Goal: Find specific page/section: Find specific page/section

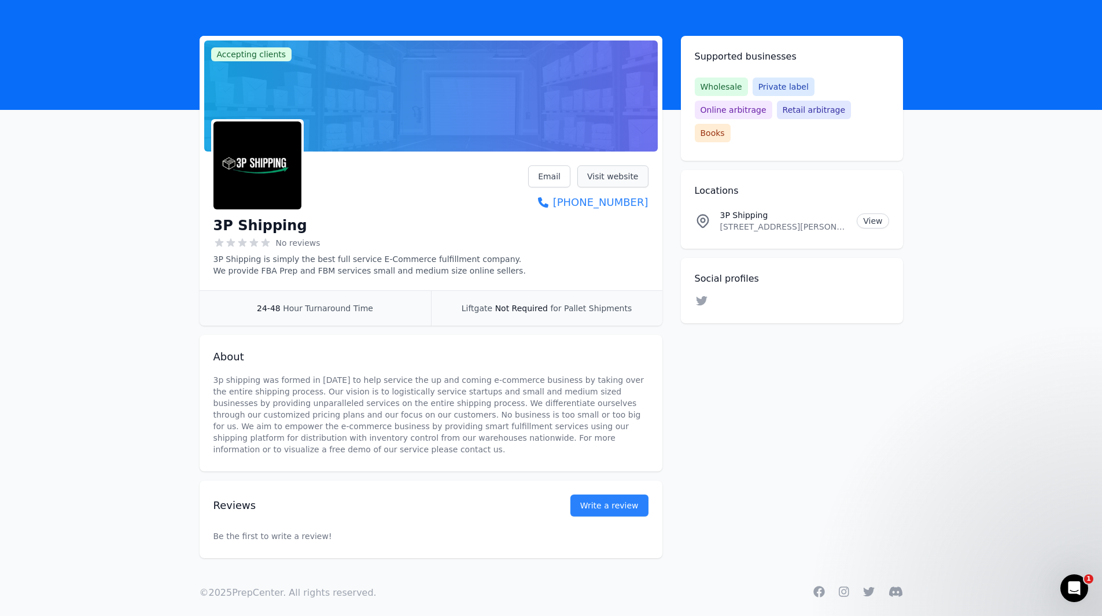
click at [626, 183] on link "Visit website" at bounding box center [612, 176] width 71 height 22
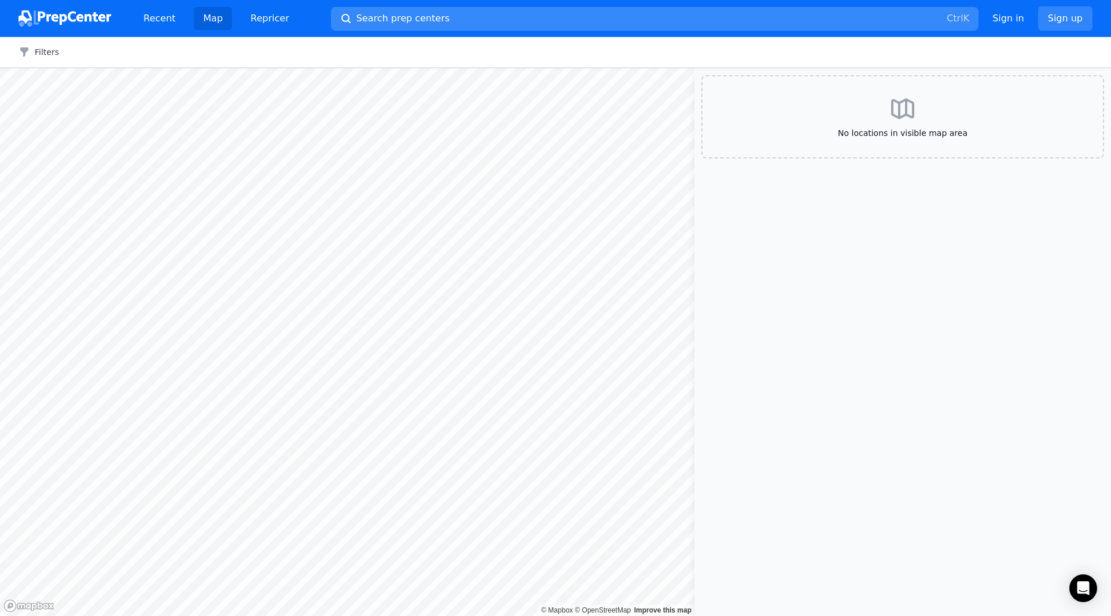
click at [396, 22] on span "Search prep centers" at bounding box center [402, 19] width 93 height 14
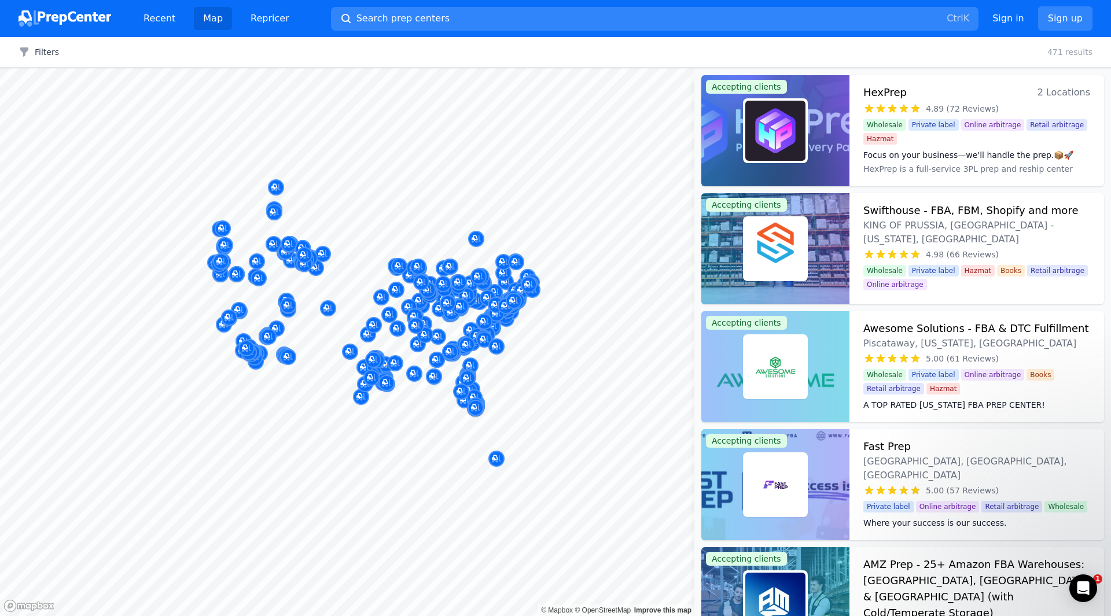
click at [417, 19] on div at bounding box center [555, 308] width 1111 height 616
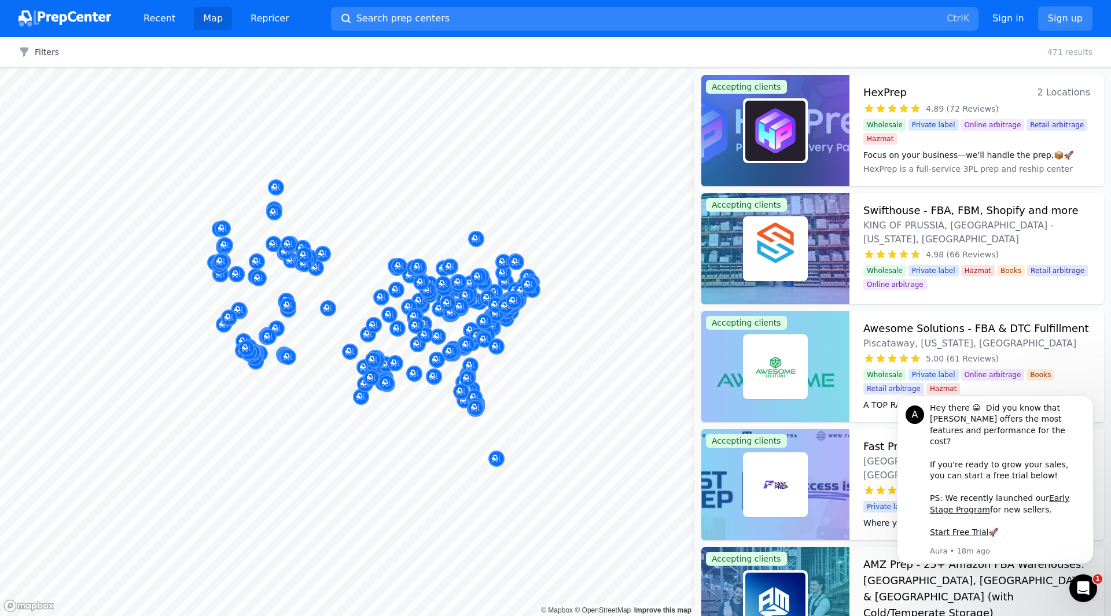
click at [383, 13] on div at bounding box center [555, 308] width 1111 height 616
click at [380, 15] on div at bounding box center [555, 308] width 1111 height 616
click at [445, 12] on div at bounding box center [555, 308] width 1111 height 616
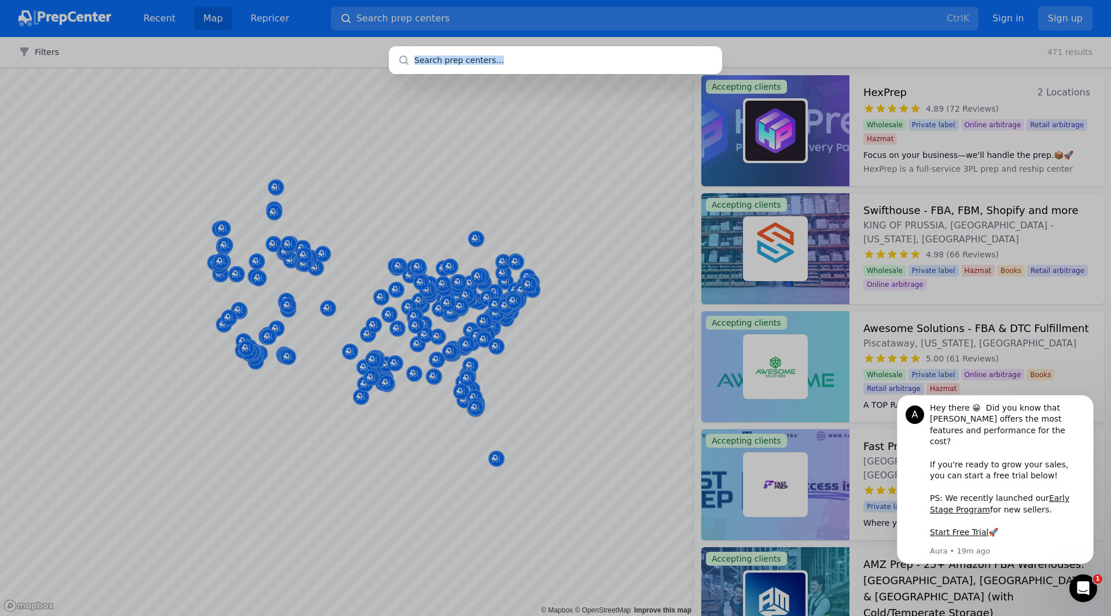
click at [520, 52] on input "text" at bounding box center [555, 60] width 333 height 28
paste input "Farmingdale [GEOGRAPHIC_DATA] 11735"
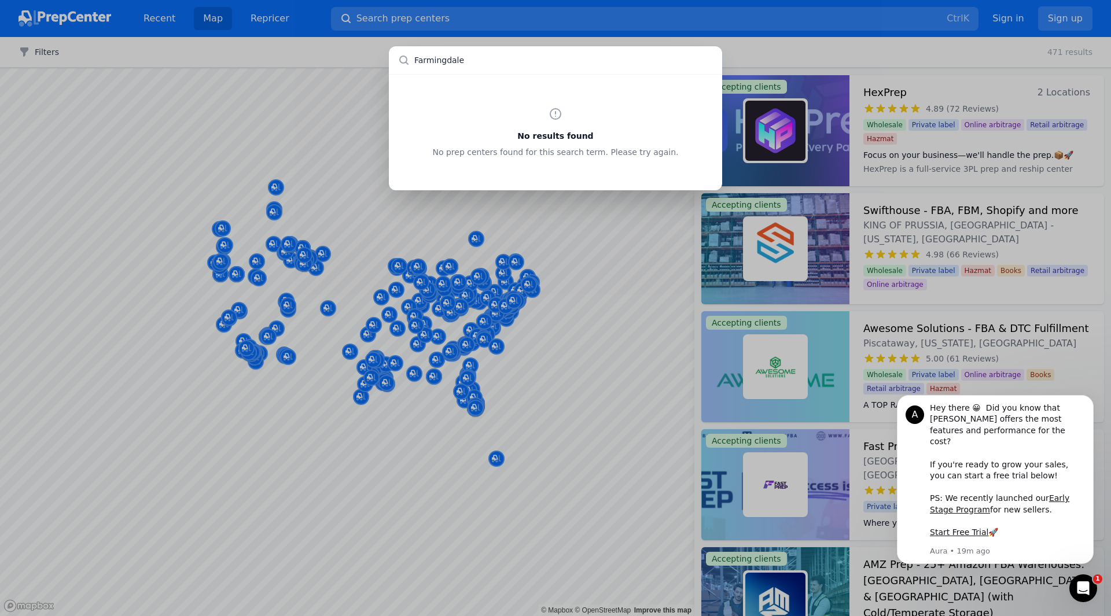
type input "Farmingdale"
paste input "Famingdale"
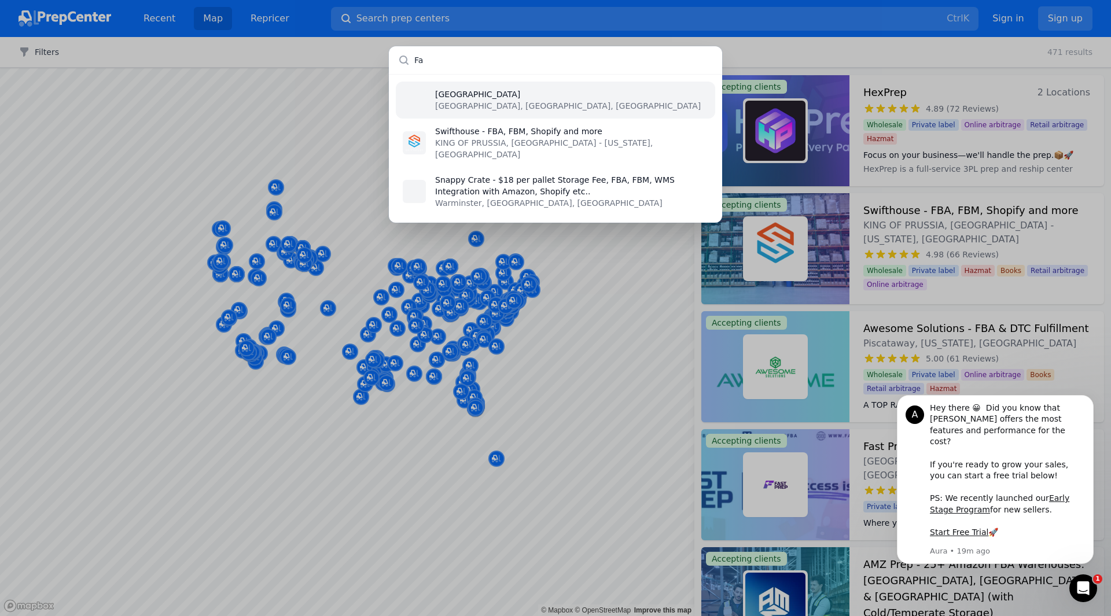
type input "F"
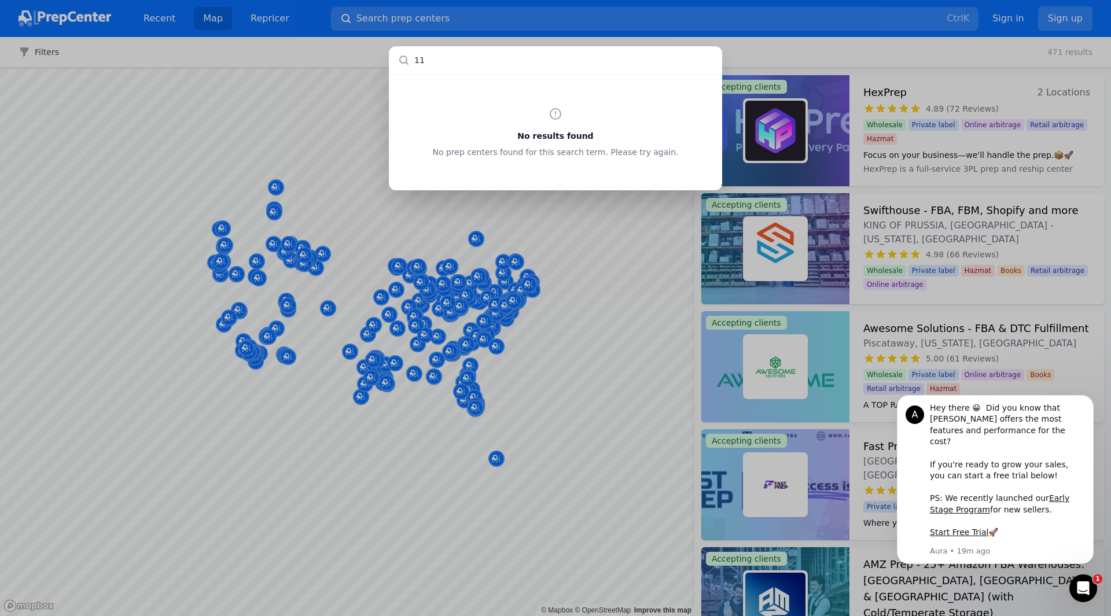
type input "1"
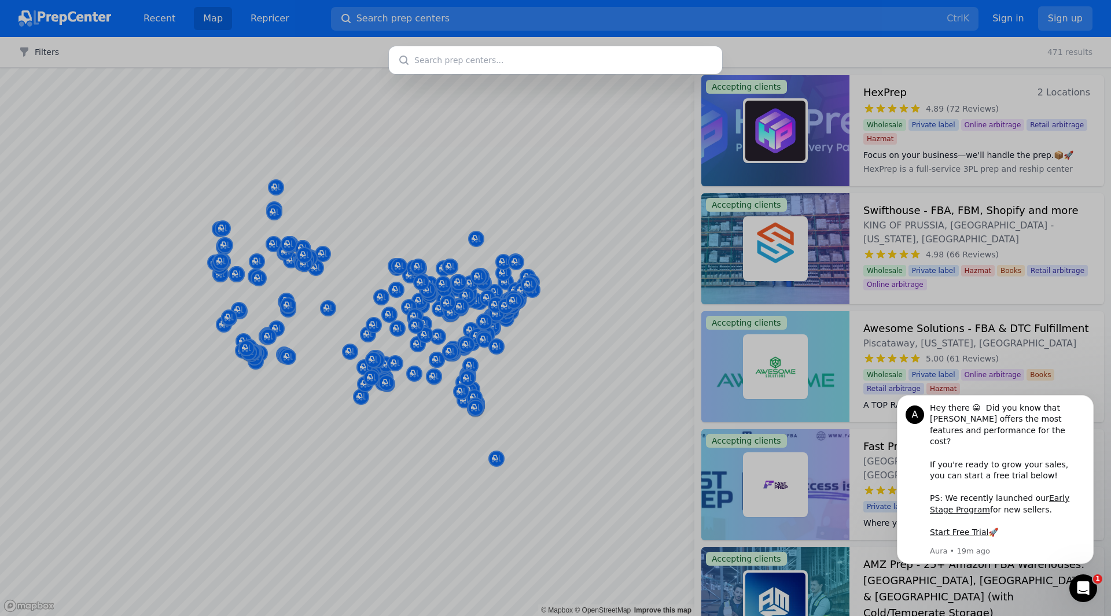
type input "b"
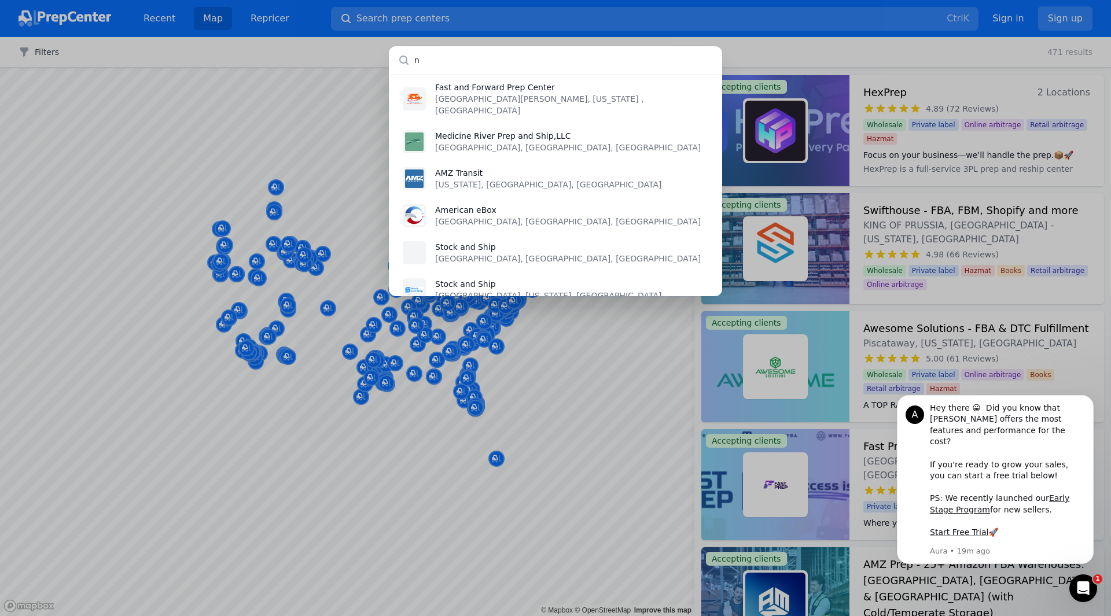
scroll to position [4628, 0]
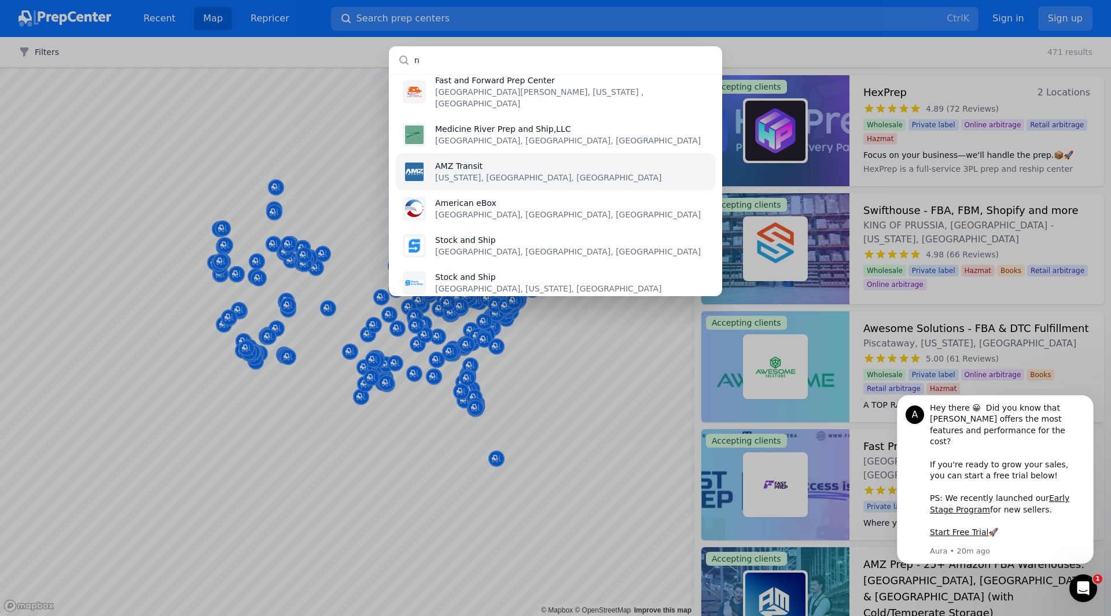
type input "n"
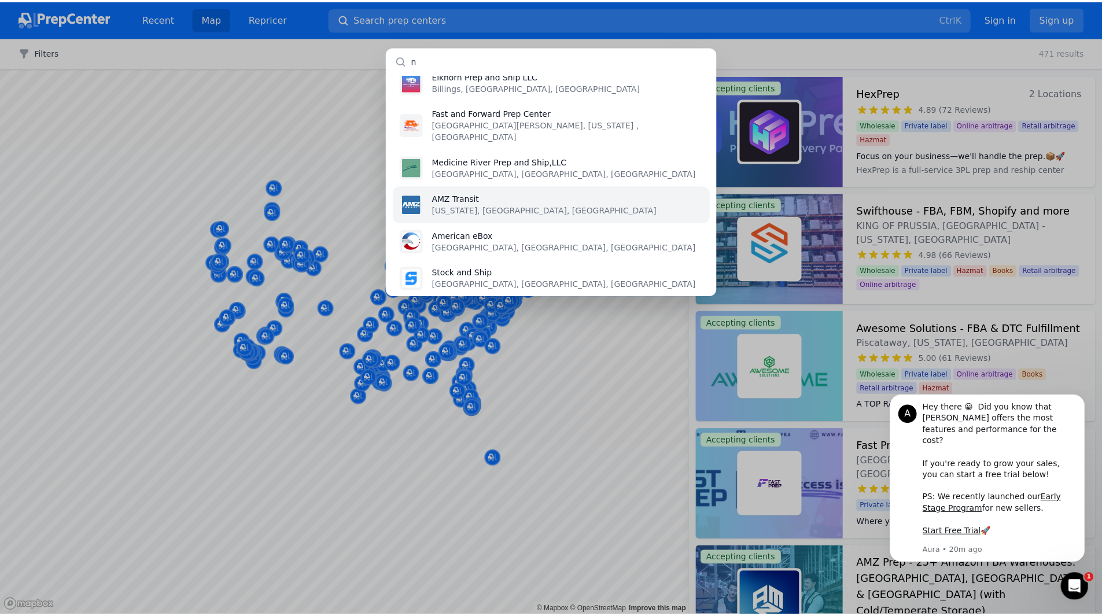
scroll to position [4538, 0]
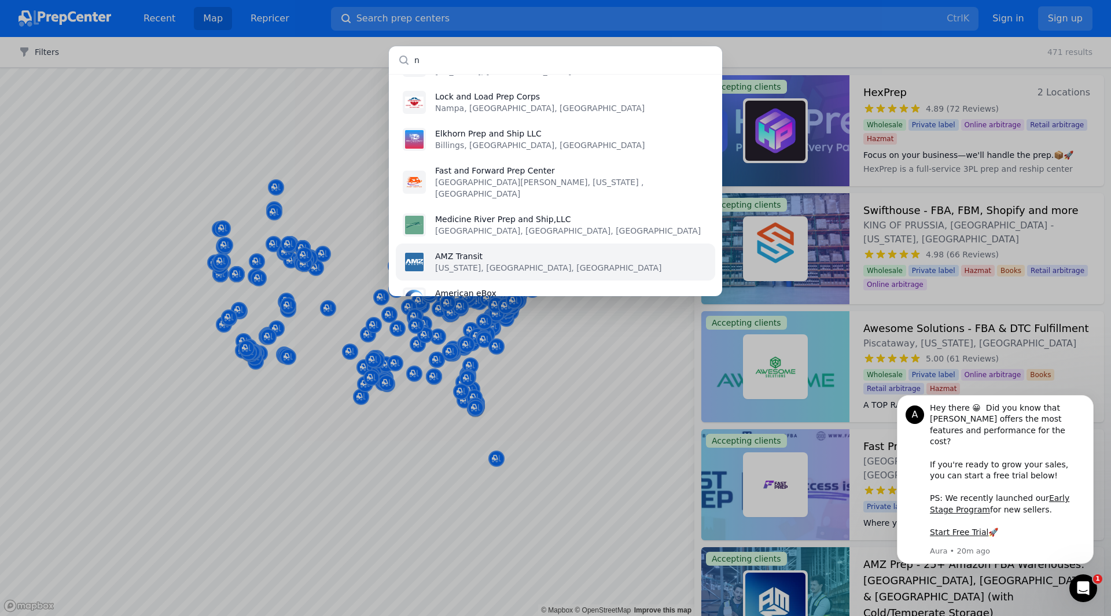
click at [469, 251] on p "AMZ Transit" at bounding box center [548, 257] width 226 height 12
